Goal: Task Accomplishment & Management: Use online tool/utility

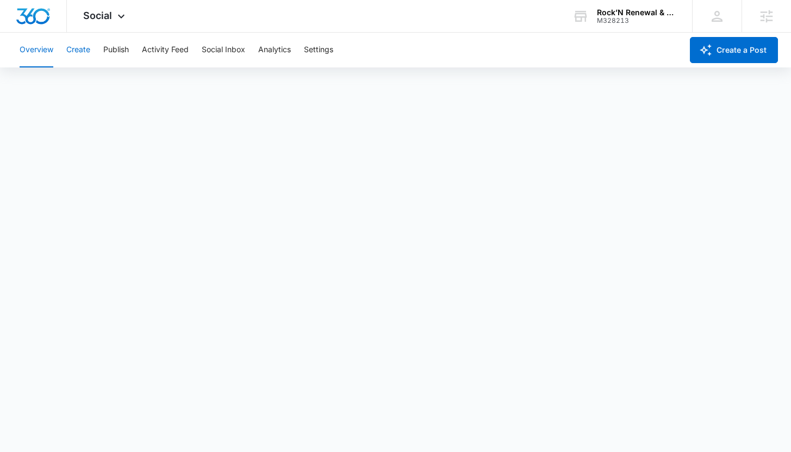
click at [83, 48] on button "Create" at bounding box center [78, 50] width 24 height 35
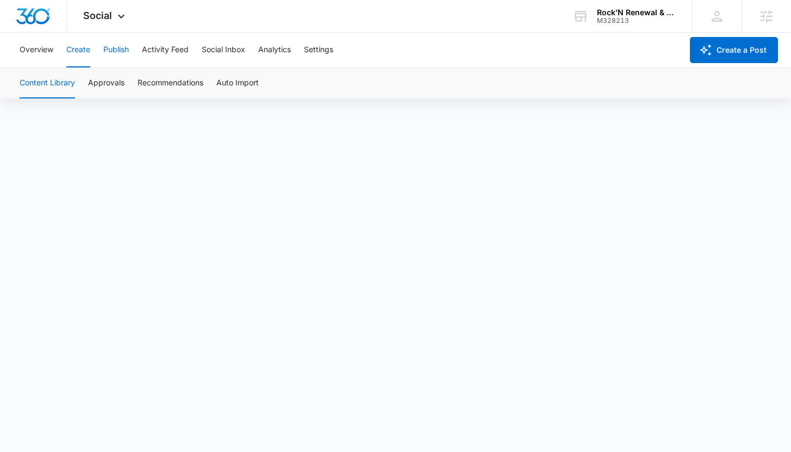
click at [112, 55] on button "Publish" at bounding box center [116, 50] width 26 height 35
click at [88, 52] on button "Create" at bounding box center [78, 50] width 24 height 35
click at [116, 55] on button "Publish" at bounding box center [116, 50] width 26 height 35
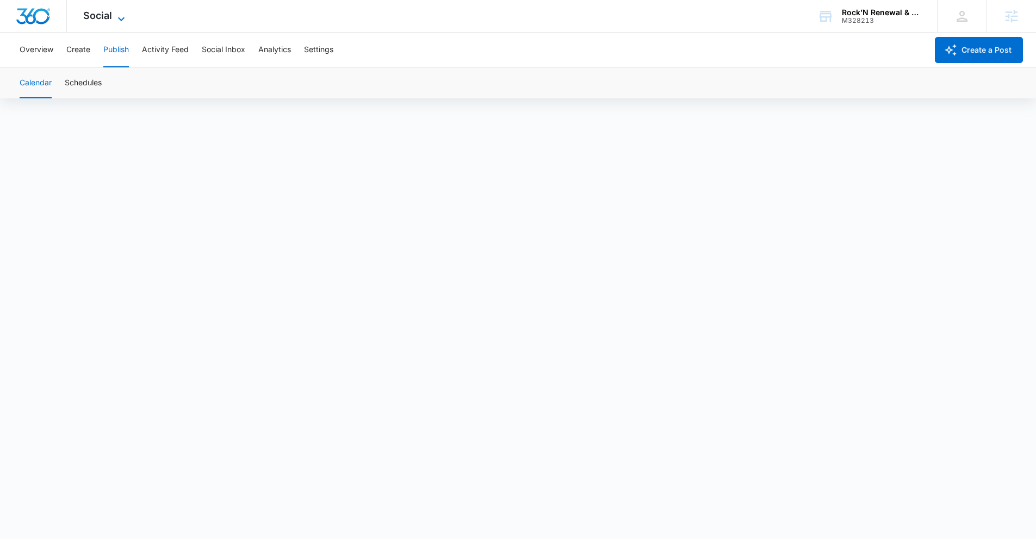
click at [102, 16] on span "Social" at bounding box center [97, 15] width 29 height 11
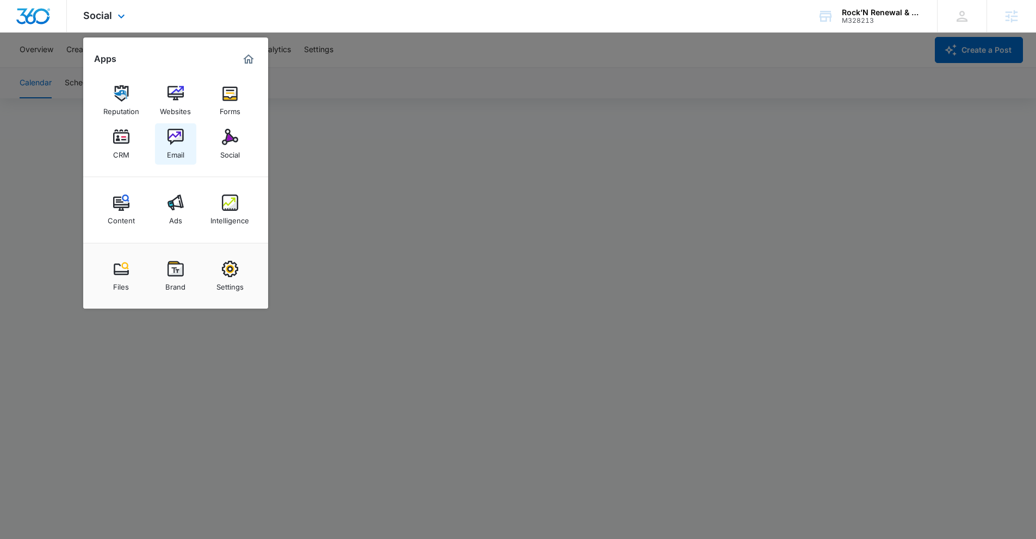
click at [177, 150] on div "Email" at bounding box center [175, 152] width 17 height 14
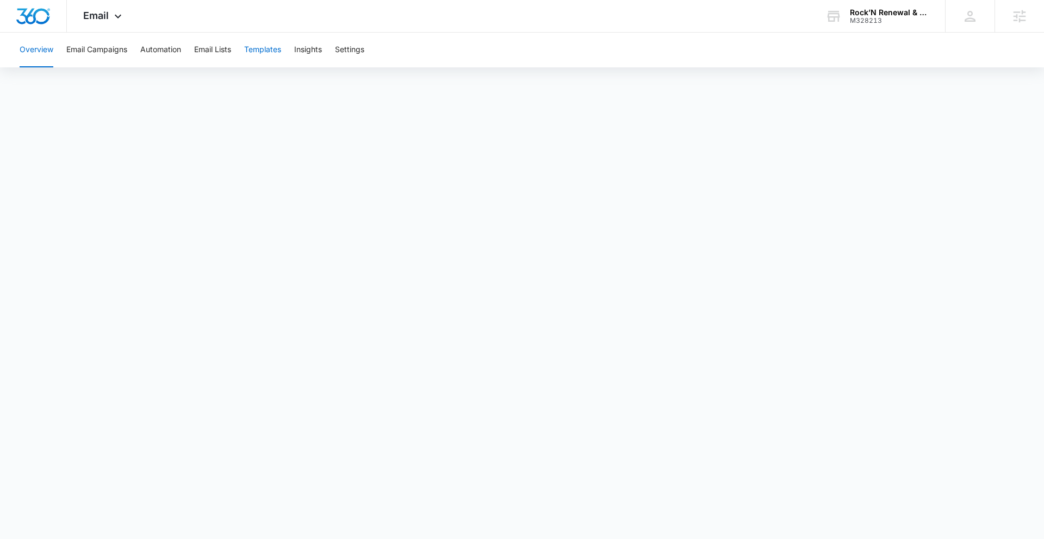
click at [256, 49] on button "Templates" at bounding box center [262, 50] width 37 height 35
click at [661, 306] on div "Move your 🖱️ to pick a color #000f24 rgb(0,15,36)" at bounding box center [522, 269] width 1044 height 539
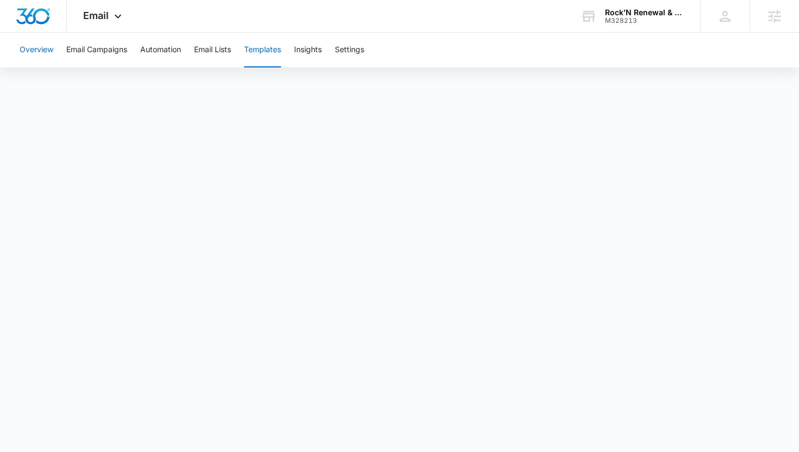
click at [30, 55] on button "Overview" at bounding box center [37, 50] width 34 height 35
click at [279, 47] on button "Templates" at bounding box center [262, 50] width 37 height 35
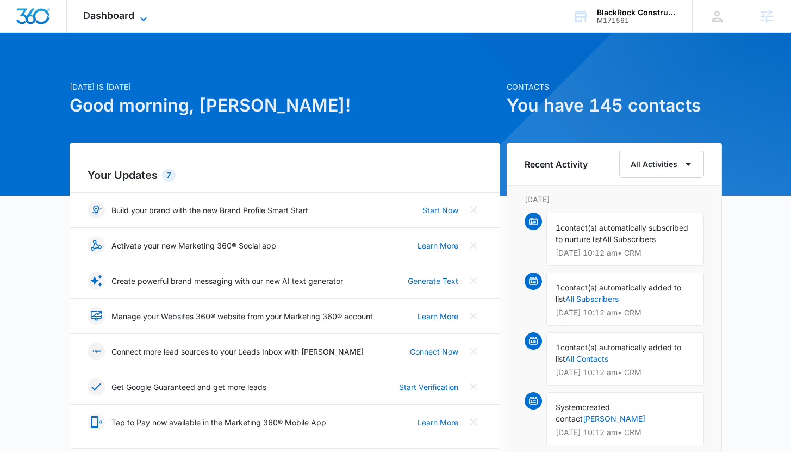
click at [140, 20] on icon at bounding box center [143, 19] width 13 height 13
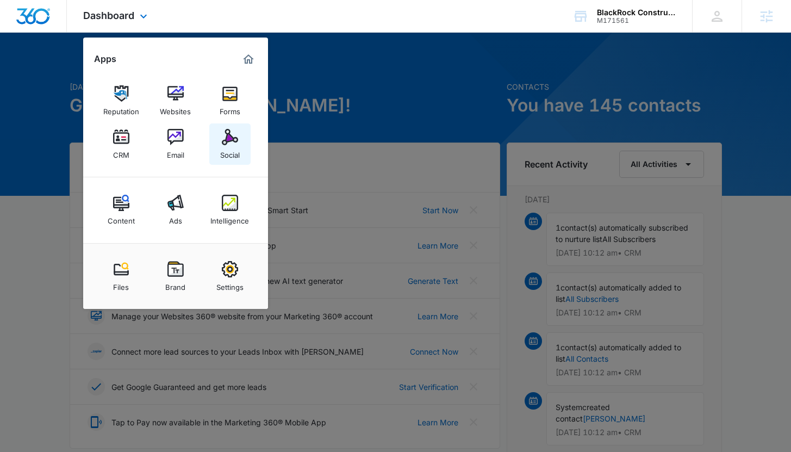
click at [232, 149] on div "Social" at bounding box center [230, 152] width 20 height 14
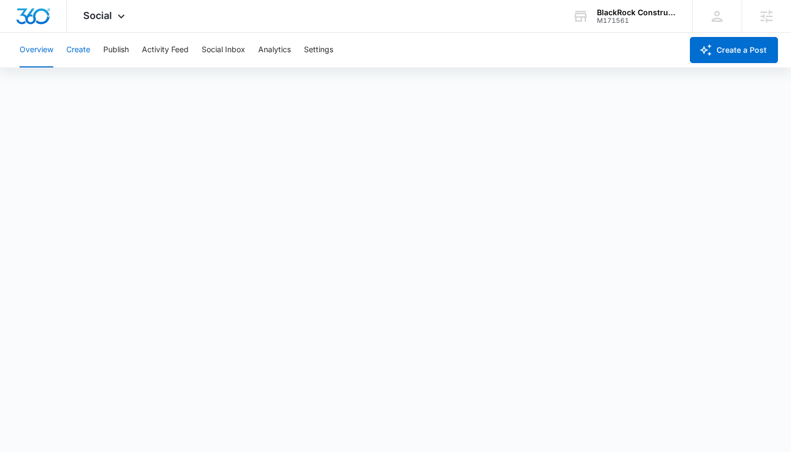
click at [72, 47] on button "Create" at bounding box center [78, 50] width 24 height 35
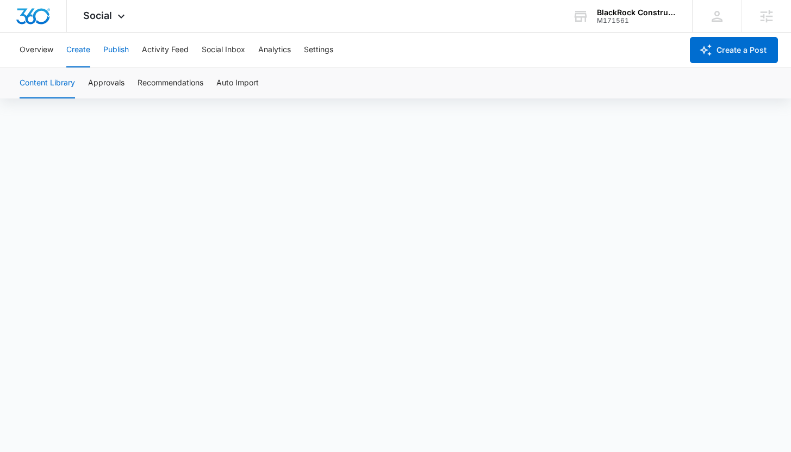
scroll to position [8, 0]
click at [114, 52] on button "Publish" at bounding box center [116, 50] width 26 height 35
click at [69, 54] on button "Create" at bounding box center [78, 50] width 24 height 35
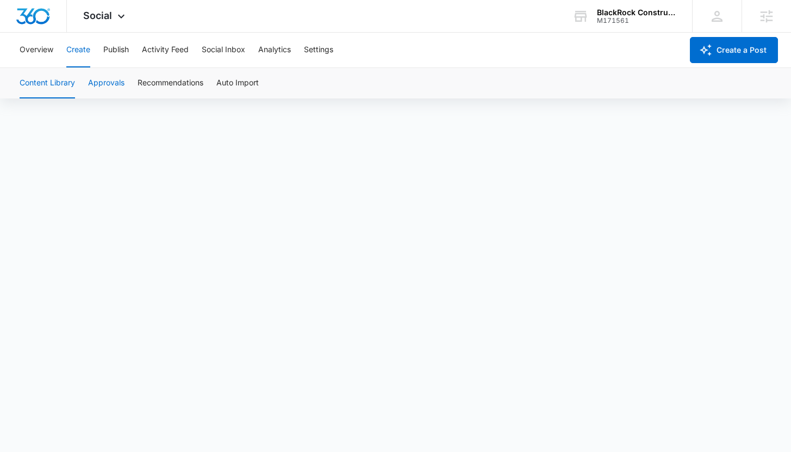
click at [111, 73] on button "Approvals" at bounding box center [106, 83] width 36 height 30
click at [61, 77] on button "Content Library" at bounding box center [47, 83] width 55 height 30
click at [109, 53] on button "Publish" at bounding box center [116, 50] width 26 height 35
click at [79, 51] on button "Create" at bounding box center [78, 50] width 24 height 35
click at [76, 60] on button "Create" at bounding box center [78, 50] width 24 height 35
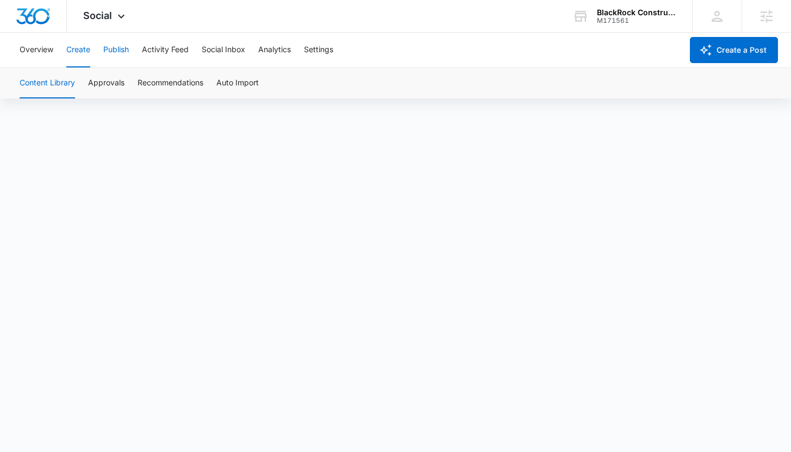
click at [109, 55] on button "Publish" at bounding box center [116, 50] width 26 height 35
click at [83, 49] on button "Create" at bounding box center [78, 50] width 24 height 35
